Goal: Check status: Check status

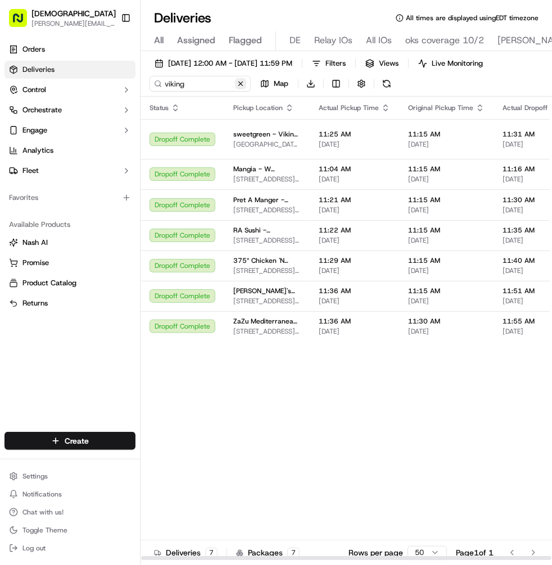
click at [279, 83] on div "viking Map Download" at bounding box center [271, 84] width 245 height 16
click at [235, 86] on button at bounding box center [240, 83] width 11 height 11
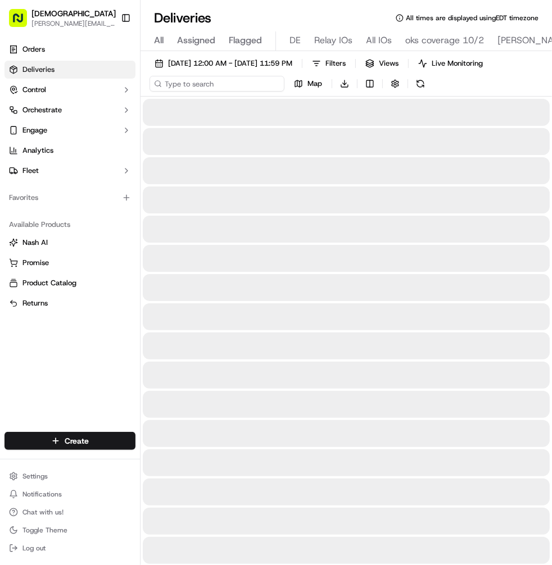
click at [211, 84] on input at bounding box center [216, 84] width 135 height 16
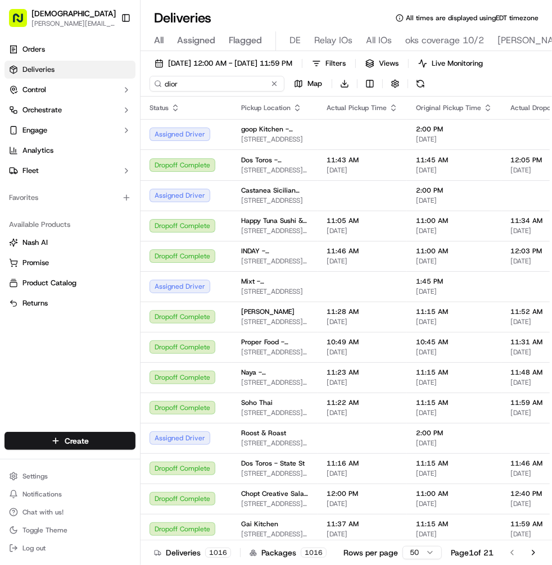
type input "dior"
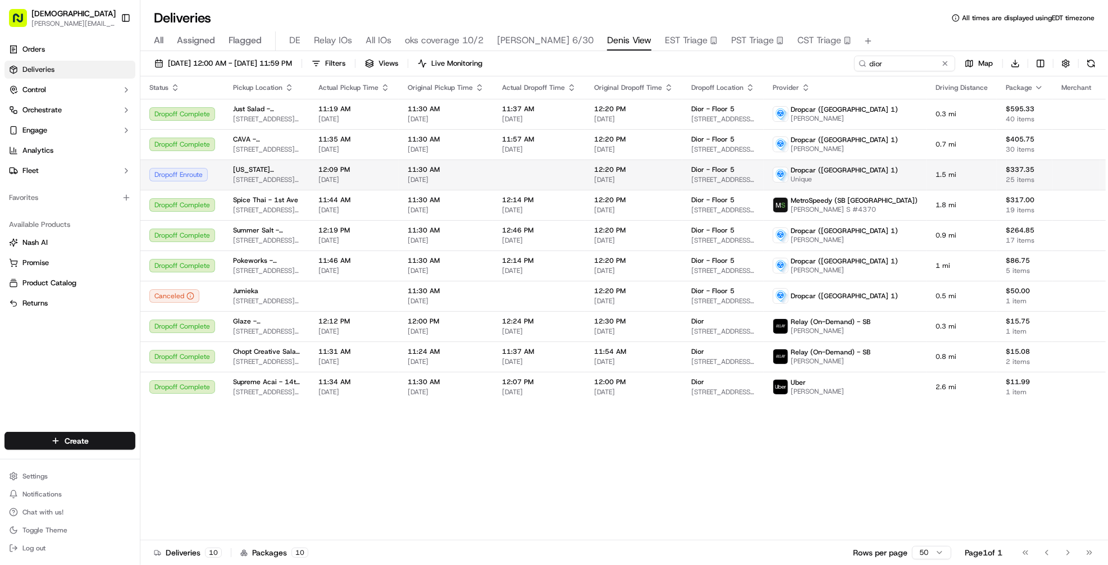
click at [493, 166] on td "11:30 AM [DATE]" at bounding box center [446, 175] width 94 height 30
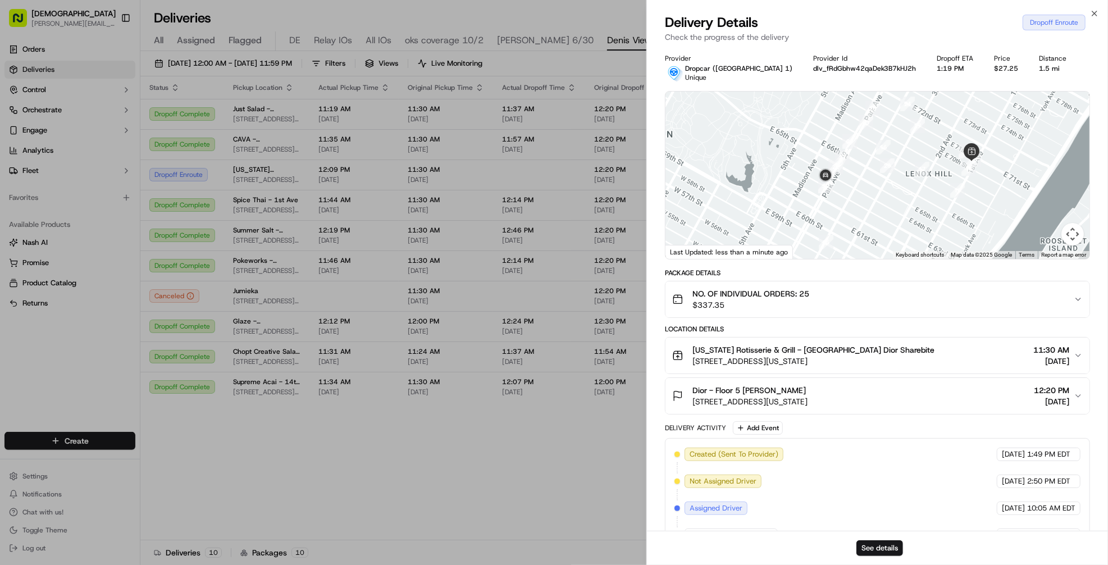
drag, startPoint x: 872, startPoint y: 159, endPoint x: 876, endPoint y: 202, distance: 43.4
click at [551, 202] on div at bounding box center [878, 175] width 424 height 167
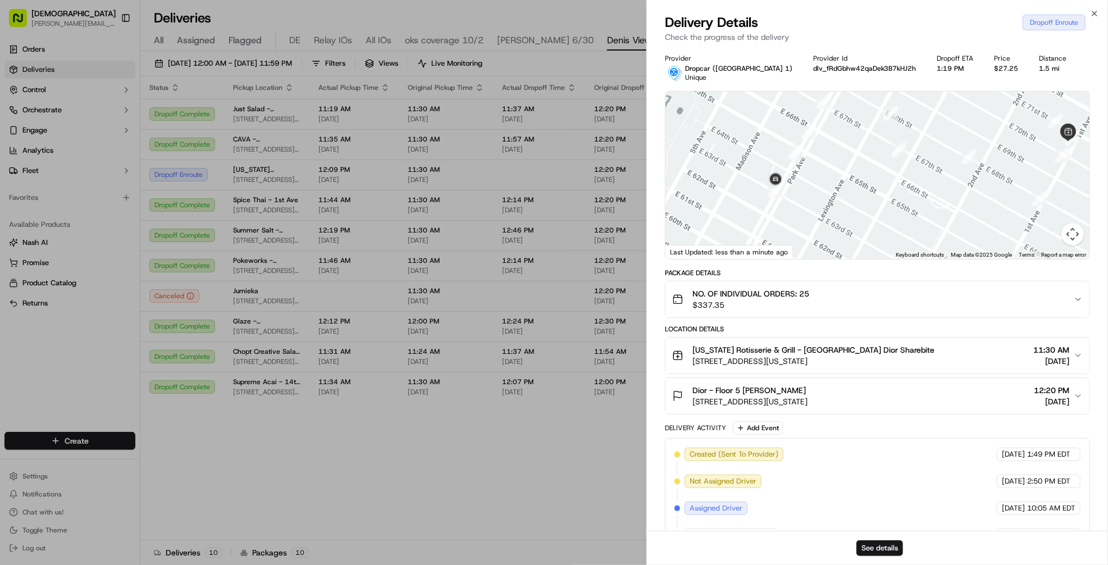
drag, startPoint x: 858, startPoint y: 152, endPoint x: 858, endPoint y: 213, distance: 60.7
click at [551, 213] on div at bounding box center [878, 175] width 424 height 167
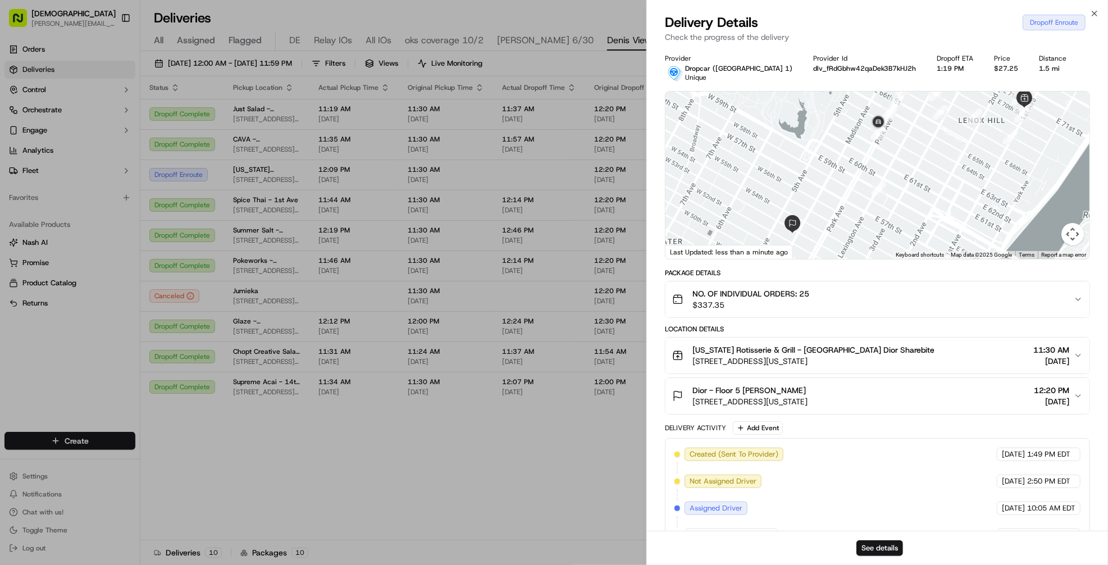
drag, startPoint x: 858, startPoint y: 213, endPoint x: 917, endPoint y: 141, distance: 93.0
click at [551, 141] on div at bounding box center [878, 175] width 424 height 167
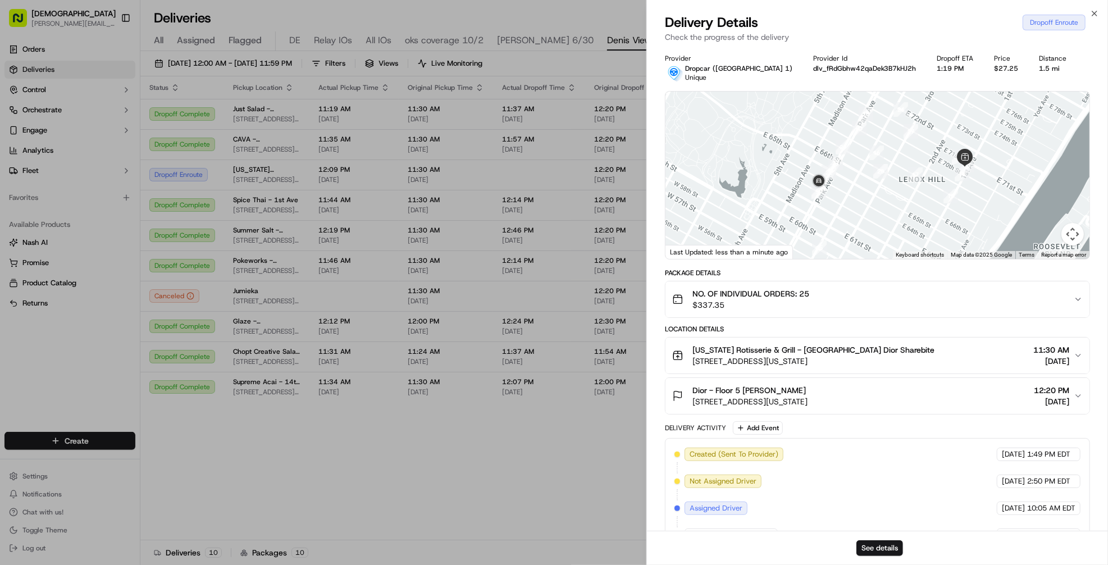
drag, startPoint x: 948, startPoint y: 181, endPoint x: 880, endPoint y: 243, distance: 91.4
click at [551, 243] on div at bounding box center [878, 175] width 424 height 167
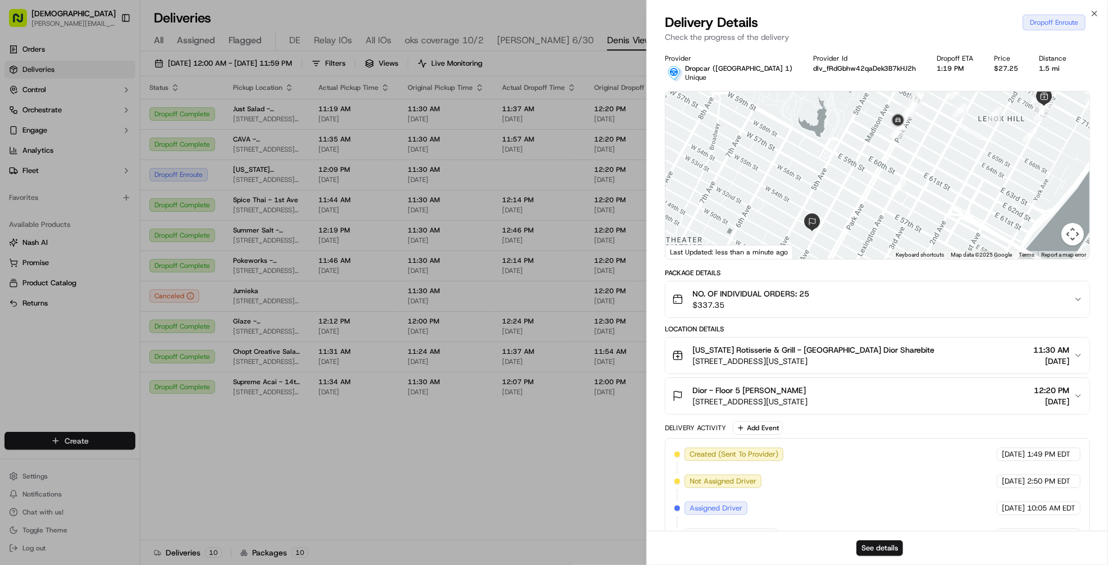
drag, startPoint x: 924, startPoint y: 199, endPoint x: 1003, endPoint y: 128, distance: 106.2
click at [551, 128] on div at bounding box center [878, 175] width 424 height 167
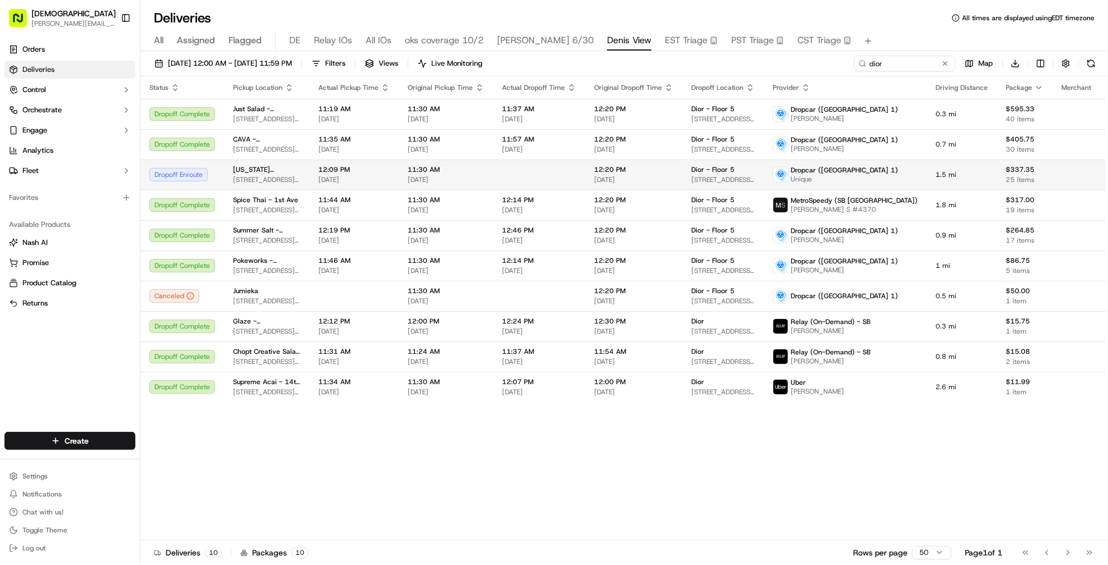
click at [517, 163] on td at bounding box center [539, 175] width 92 height 30
click at [468, 180] on span "[DATE]" at bounding box center [446, 179] width 76 height 9
